Goal: Task Accomplishment & Management: Manage account settings

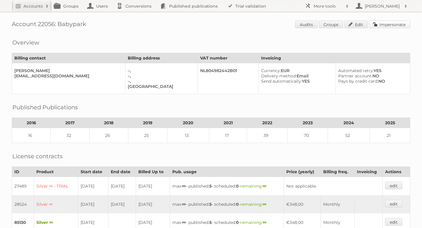
click at [379, 23] on link "Impersonate" at bounding box center [389, 25] width 41 height 8
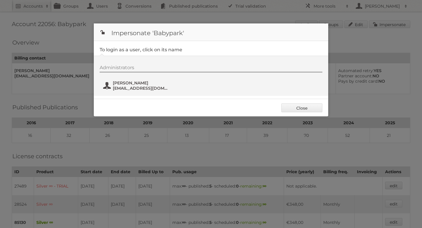
click at [128, 84] on span "Arie Timmer" at bounding box center [141, 82] width 57 height 5
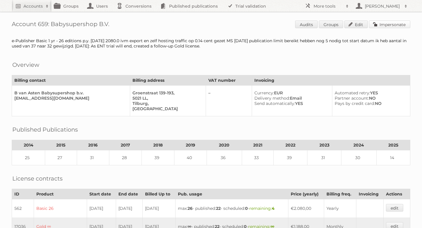
click at [380, 27] on link "Impersonate" at bounding box center [389, 25] width 41 height 8
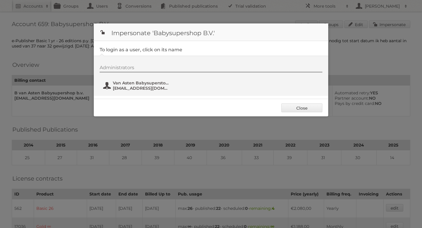
click at [150, 89] on span "[EMAIL_ADDRESS][DOMAIN_NAME]" at bounding box center [141, 88] width 57 height 5
